Goal: Find specific page/section: Find specific page/section

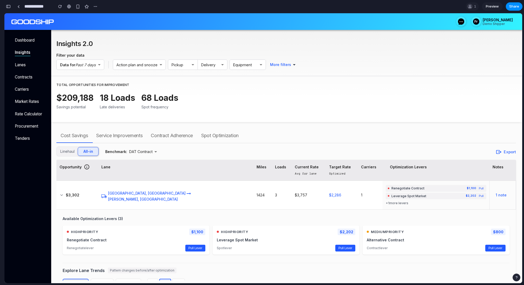
scroll to position [2294, 0]
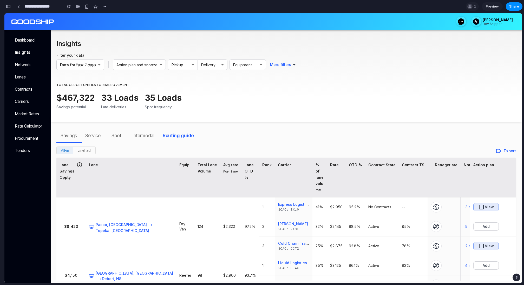
scroll to position [2, 0]
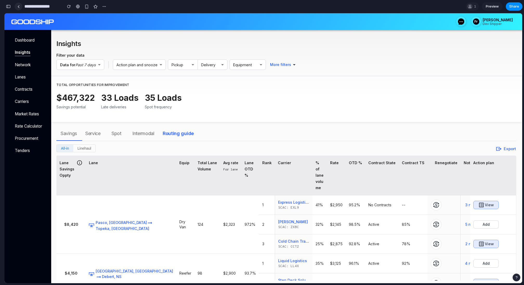
click at [19, 8] on link at bounding box center [19, 7] width 8 height 8
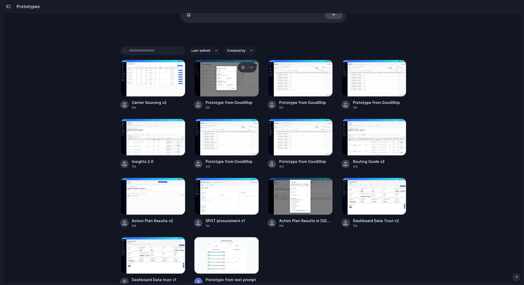
scroll to position [96, 0]
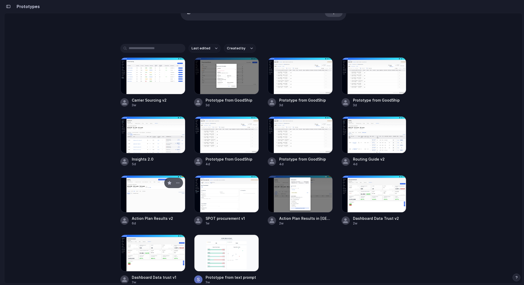
click at [165, 184] on div at bounding box center [173, 183] width 19 height 10
click at [168, 182] on div "button" at bounding box center [169, 183] width 4 height 4
click at [157, 199] on div at bounding box center [152, 193] width 65 height 37
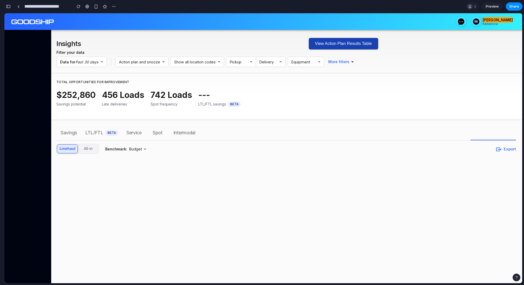
click at [329, 42] on button "View Action Plan Results Table" at bounding box center [343, 43] width 69 height 11
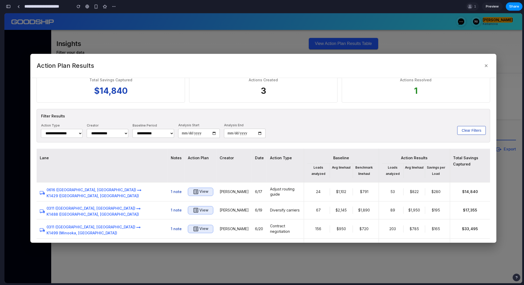
scroll to position [10, 0]
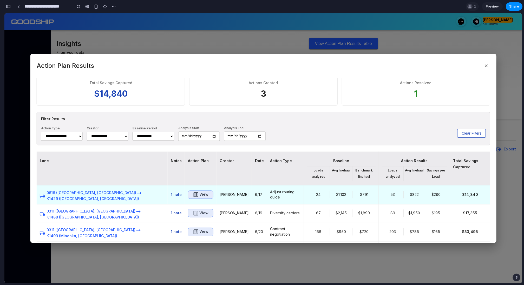
click at [193, 196] on icon "button" at bounding box center [196, 194] width 6 height 6
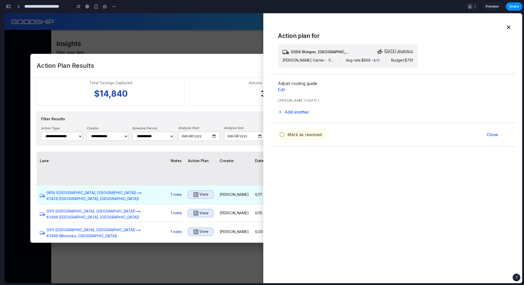
click at [193, 194] on icon "button" at bounding box center [196, 194] width 6 height 6
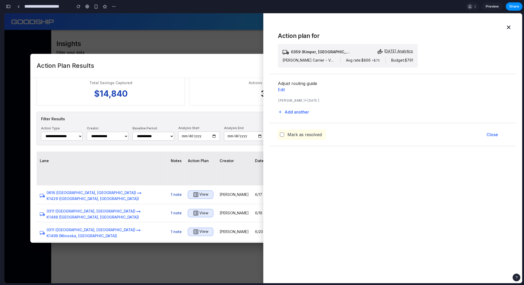
click at [206, 90] on div "3" at bounding box center [263, 94] width 137 height 12
click at [509, 25] on icon "button" at bounding box center [508, 27] width 6 height 6
